Goal: Task Accomplishment & Management: Complete application form

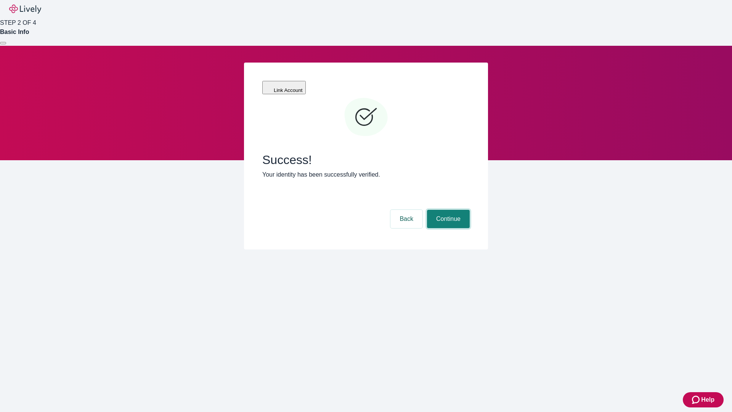
click at [447, 210] on button "Continue" at bounding box center [448, 219] width 43 height 18
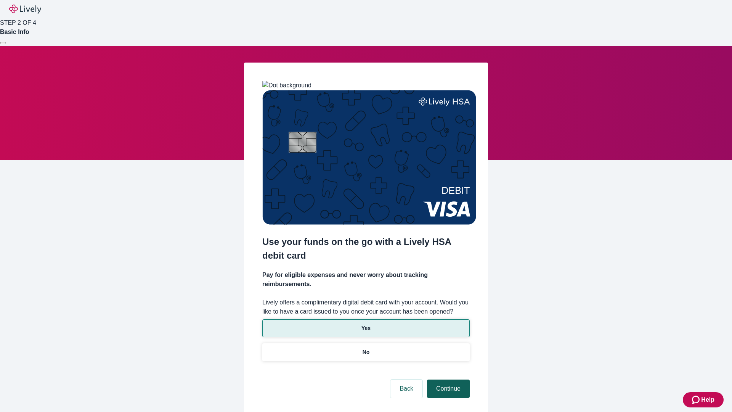
click at [366, 324] on p "Yes" at bounding box center [365, 328] width 9 height 8
click at [447, 379] on button "Continue" at bounding box center [448, 388] width 43 height 18
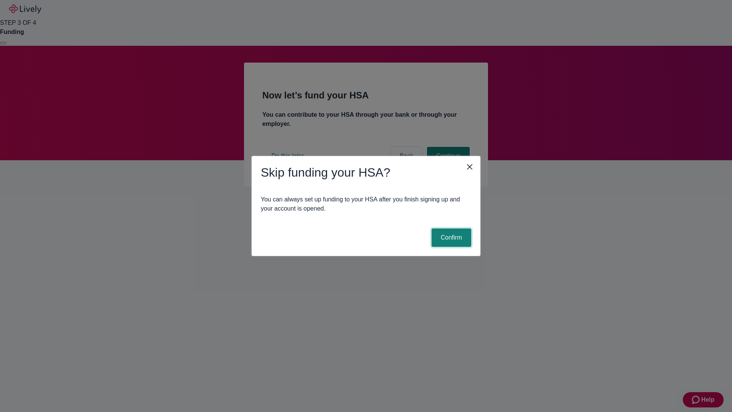
click at [450, 238] on button "Confirm" at bounding box center [452, 237] width 40 height 18
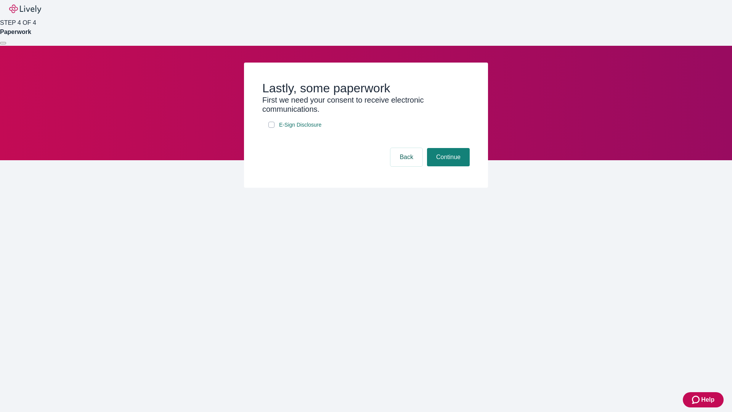
click at [271, 128] on input "E-Sign Disclosure" at bounding box center [271, 125] width 6 height 6
checkbox input "true"
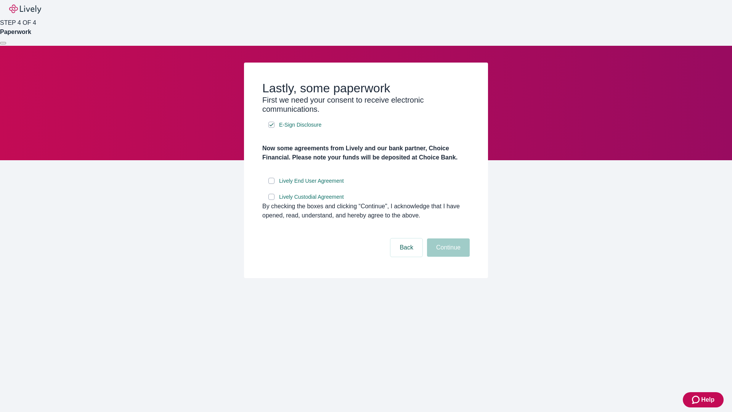
click at [271, 184] on input "Lively End User Agreement" at bounding box center [271, 181] width 6 height 6
checkbox input "true"
click at [271, 200] on input "Lively Custodial Agreement" at bounding box center [271, 197] width 6 height 6
checkbox input "true"
click at [447, 257] on button "Continue" at bounding box center [448, 247] width 43 height 18
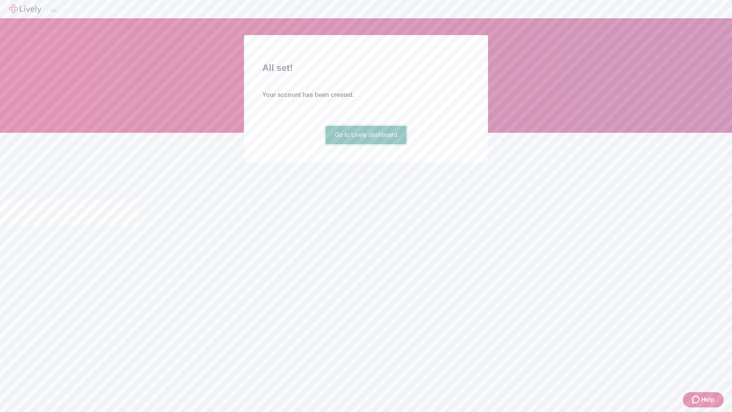
click at [366, 144] on link "Go to Lively dashboard" at bounding box center [366, 135] width 81 height 18
